Goal: Transaction & Acquisition: Purchase product/service

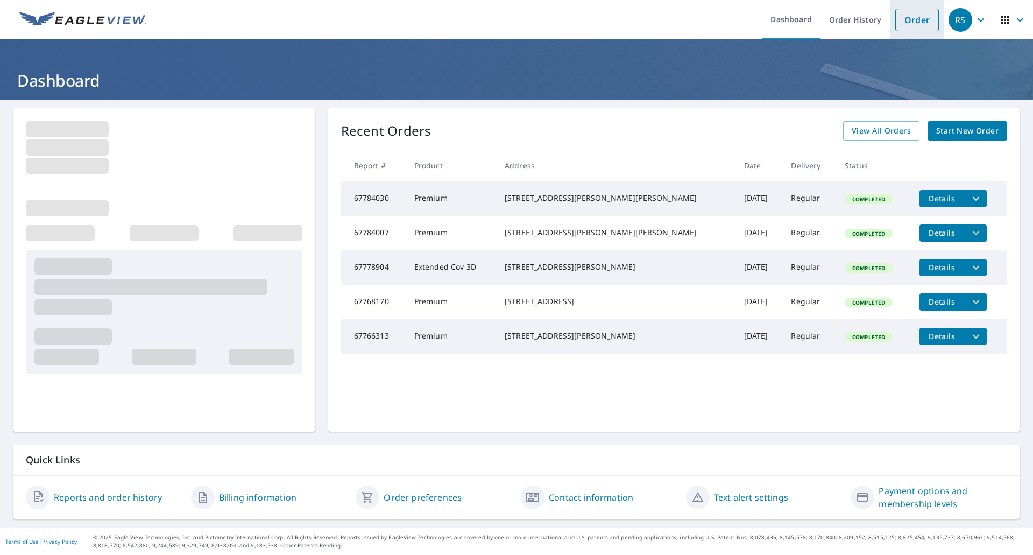
click at [907, 24] on link "Order" at bounding box center [917, 20] width 44 height 23
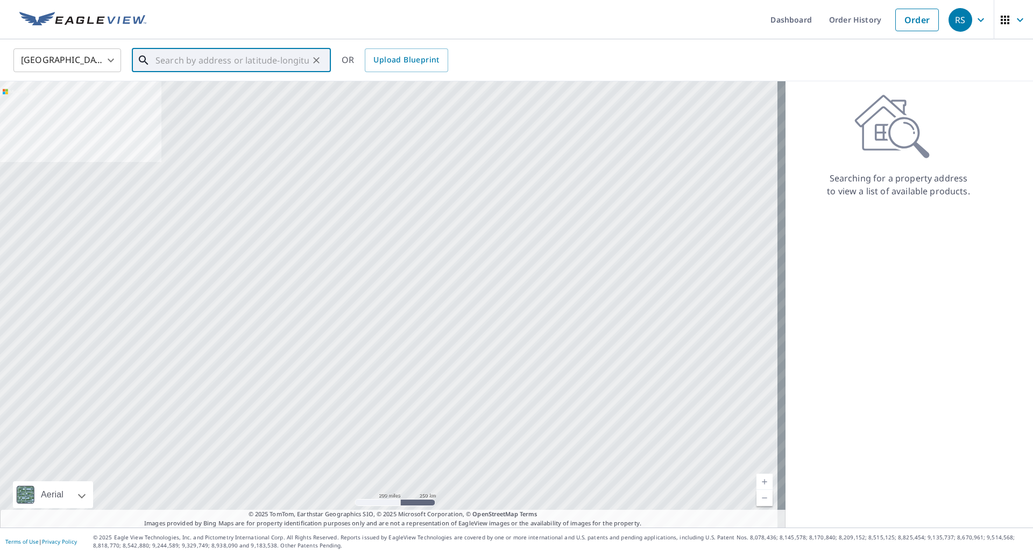
paste input "[STREET_ADDRESS][PERSON_NAME]"
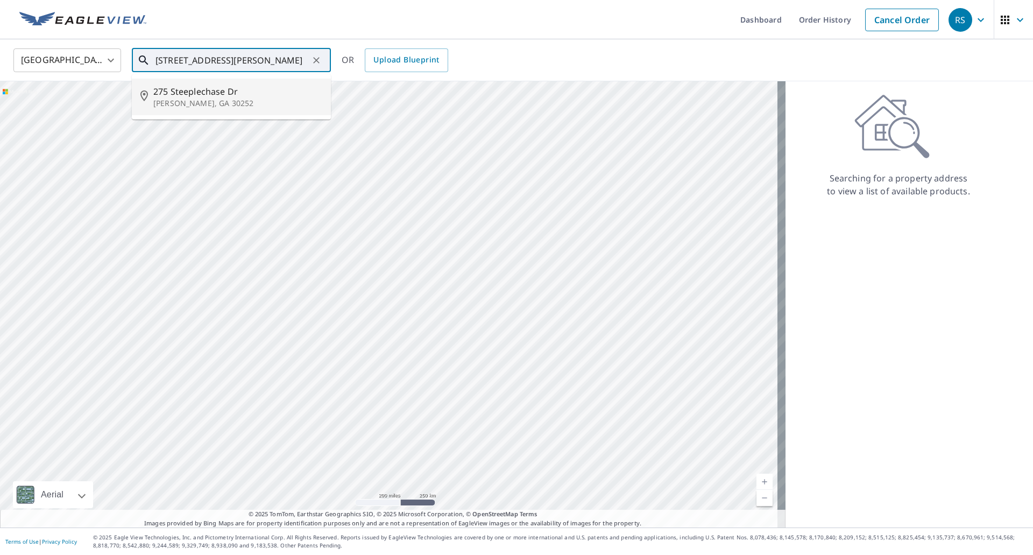
click at [203, 89] on span "275 Steeplechase Dr" at bounding box center [237, 91] width 169 height 13
type input "[STREET_ADDRESS][PERSON_NAME]"
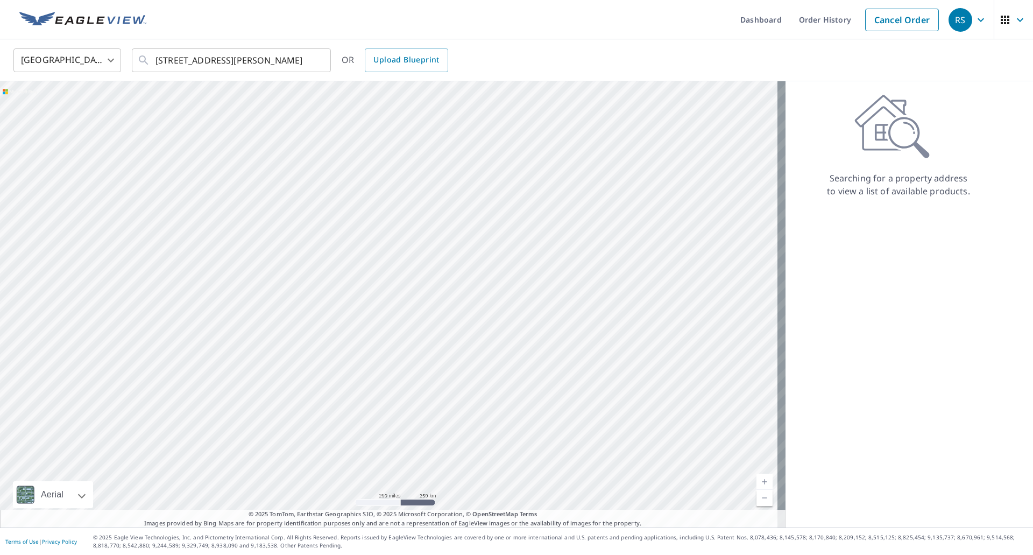
scroll to position [0, 0]
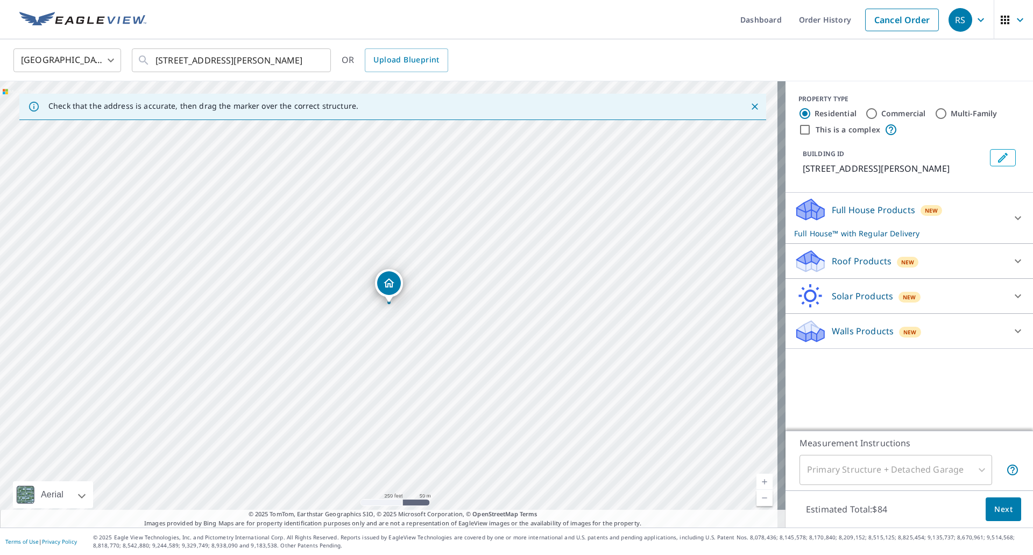
click at [808, 264] on icon at bounding box center [810, 257] width 27 height 13
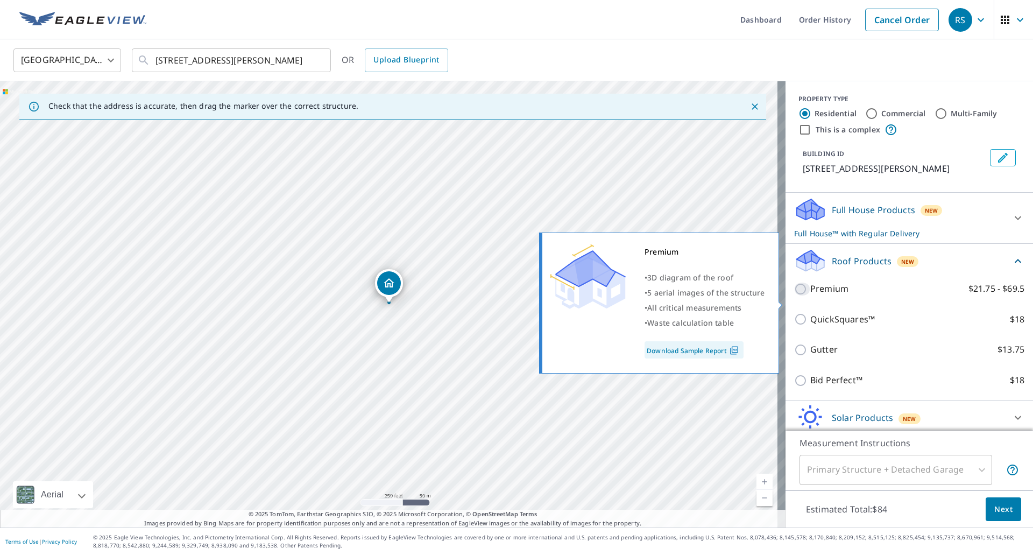
click at [794, 295] on input "Premium $21.75 - $69.5" at bounding box center [802, 288] width 16 height 13
checkbox input "true"
checkbox input "false"
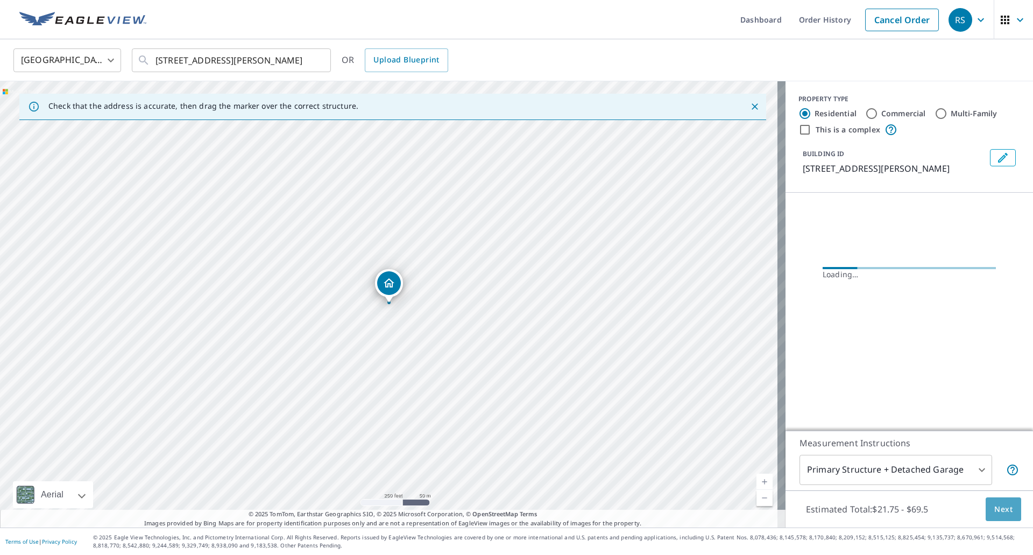
click at [1000, 512] on span "Next" at bounding box center [1003, 508] width 18 height 13
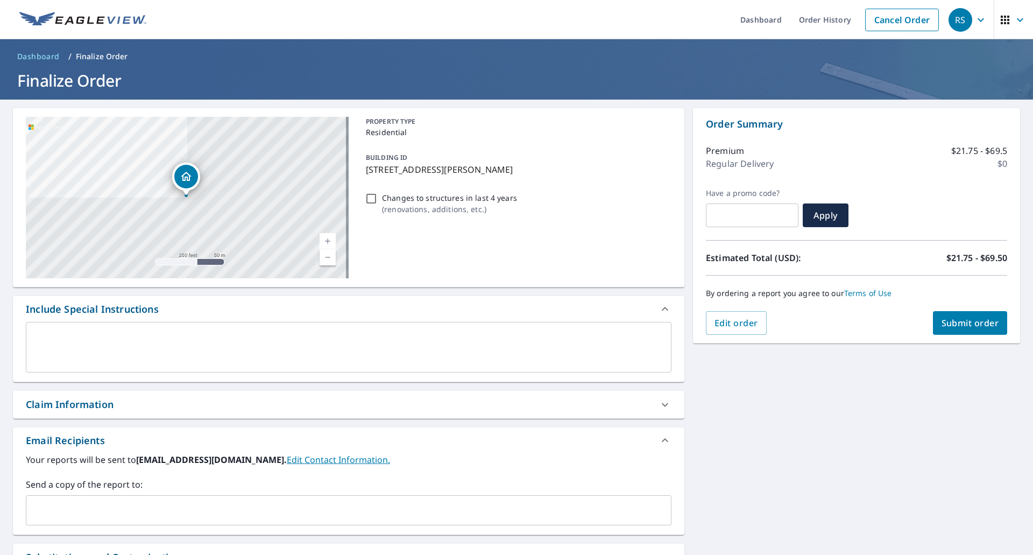
click at [943, 323] on span "Submit order" at bounding box center [970, 323] width 58 height 12
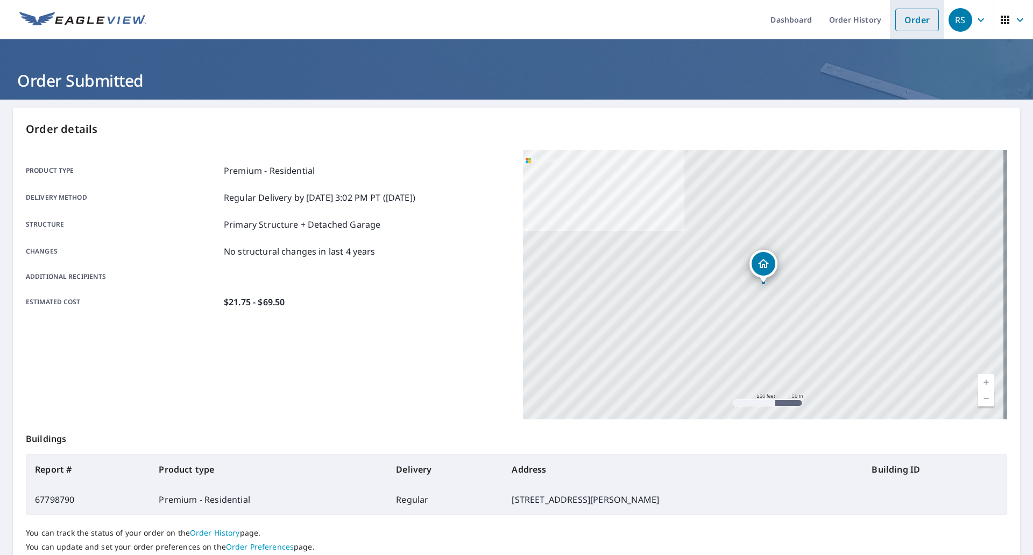
click at [907, 18] on link "Order" at bounding box center [917, 20] width 44 height 23
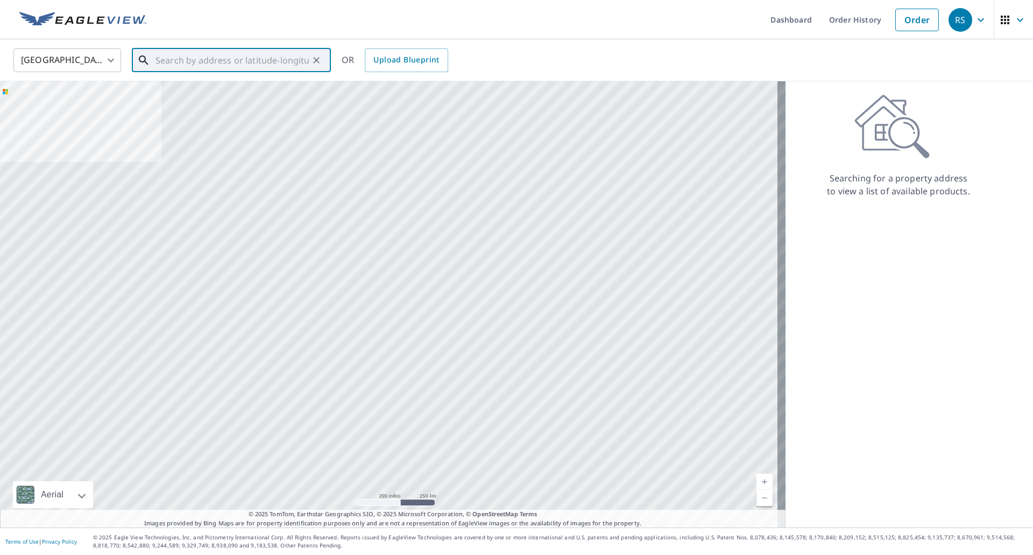
paste input "[STREET_ADDRESS][PERSON_NAME]"
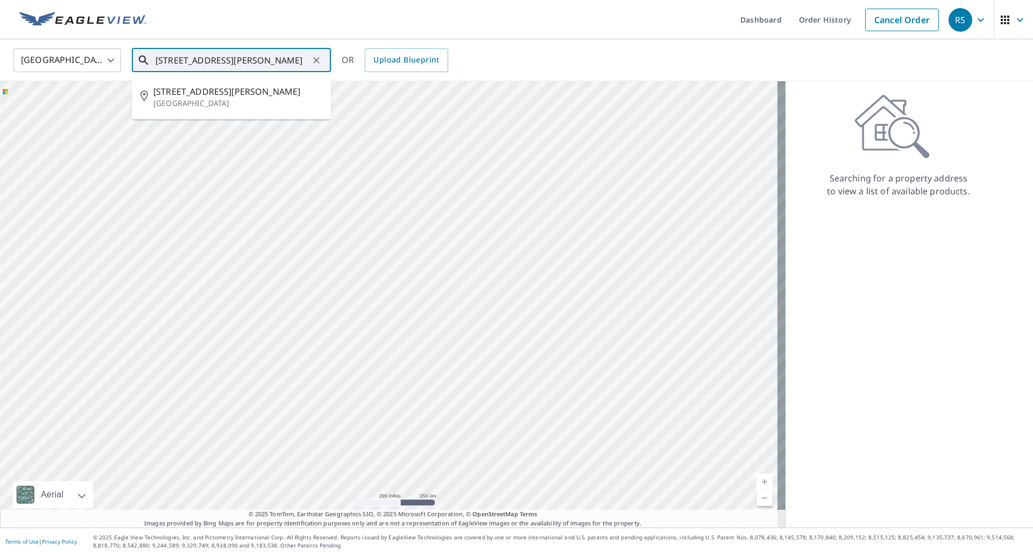
type input "[STREET_ADDRESS][PERSON_NAME]"
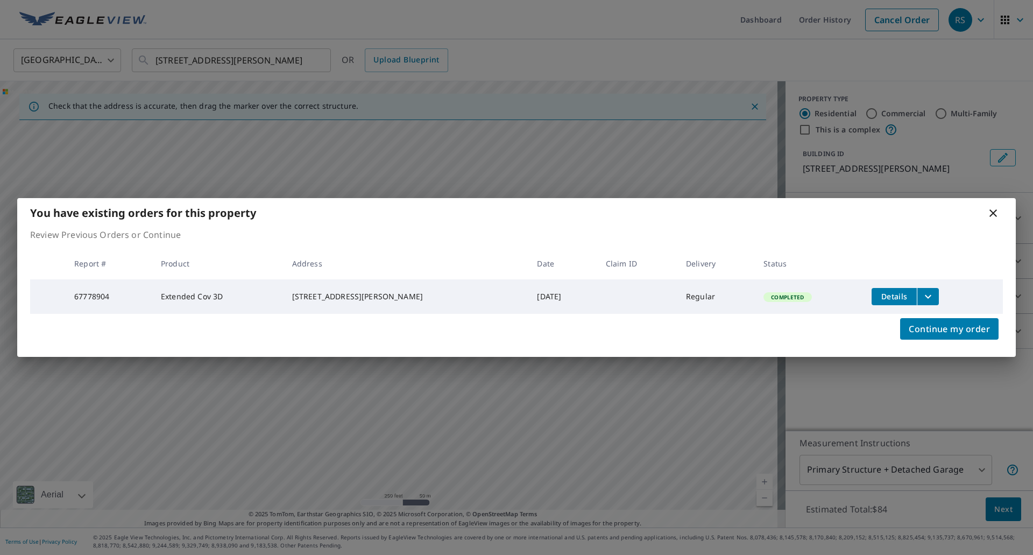
click at [923, 297] on button "filesDropdownBtn-67778904" at bounding box center [928, 296] width 22 height 17
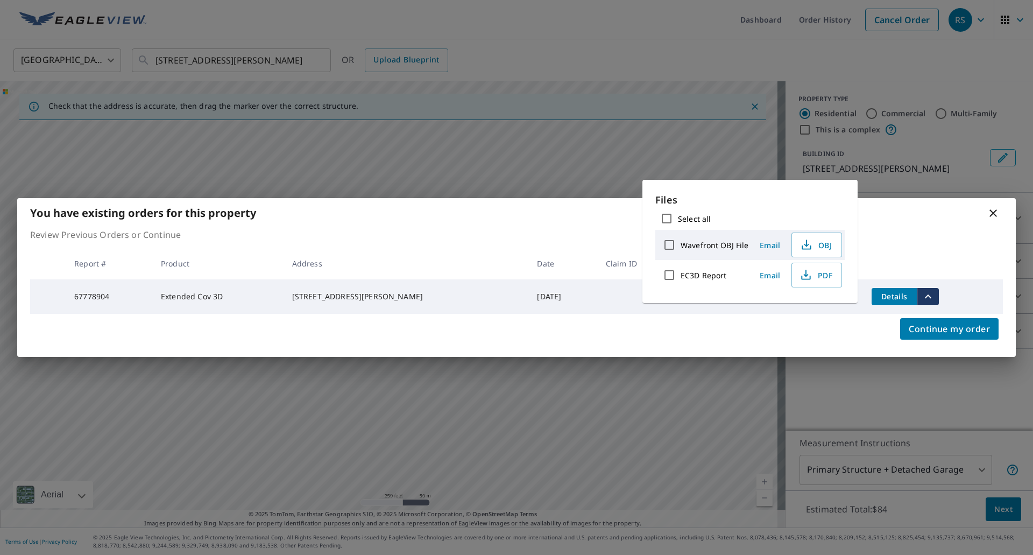
click at [673, 272] on input "EC3D Report" at bounding box center [669, 275] width 23 height 23
checkbox input "true"
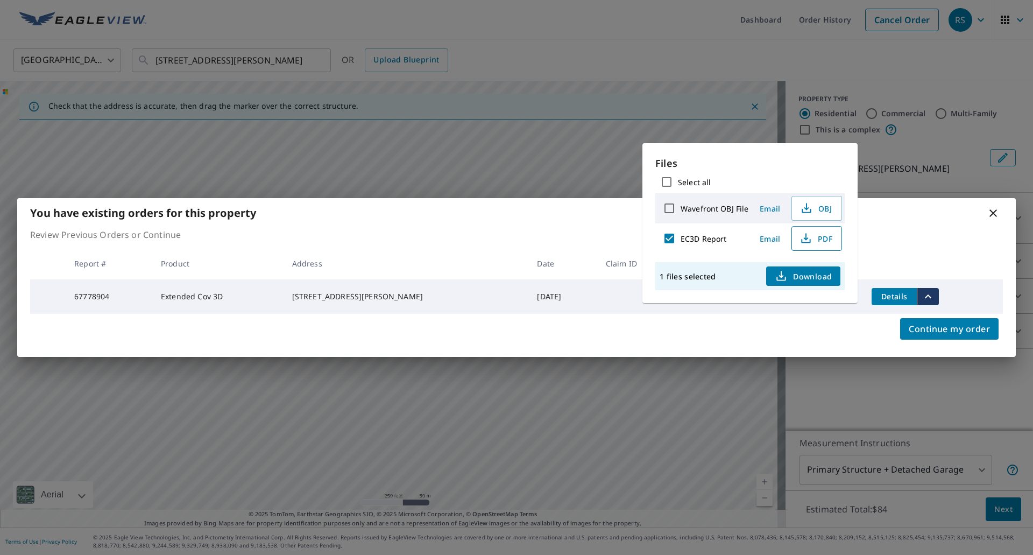
click at [828, 242] on span "PDF" at bounding box center [815, 238] width 34 height 13
click at [997, 211] on icon at bounding box center [993, 213] width 13 height 13
